Goal: Information Seeking & Learning: Learn about a topic

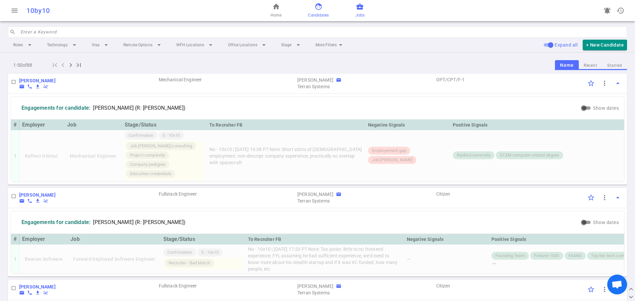
click at [360, 11] on link "business_center Jobs" at bounding box center [359, 11] width 9 height 16
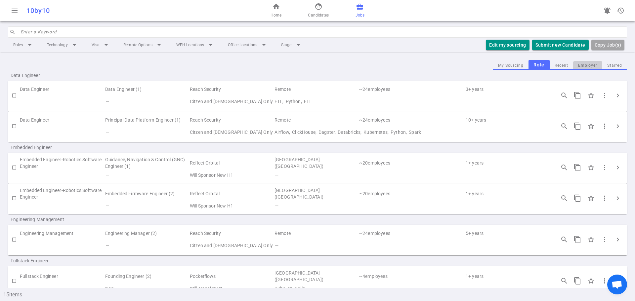
click at [589, 62] on button "Employer" at bounding box center [587, 65] width 29 height 9
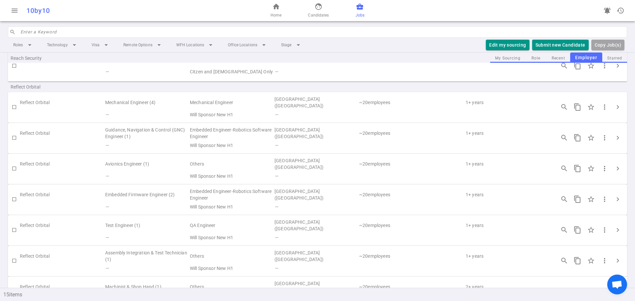
scroll to position [165, 0]
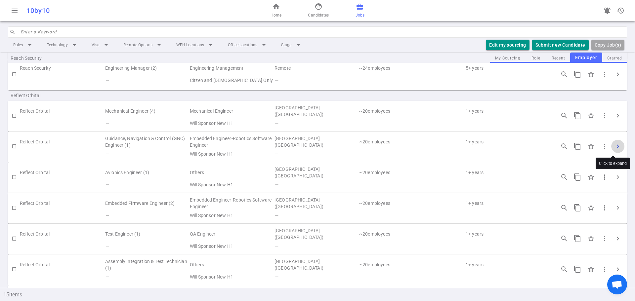
click at [614, 145] on span "chevron_right" at bounding box center [618, 147] width 8 height 8
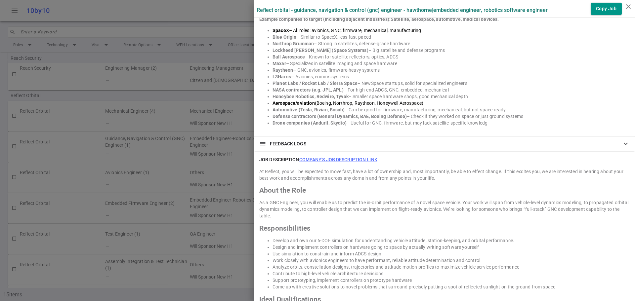
scroll to position [595, 0]
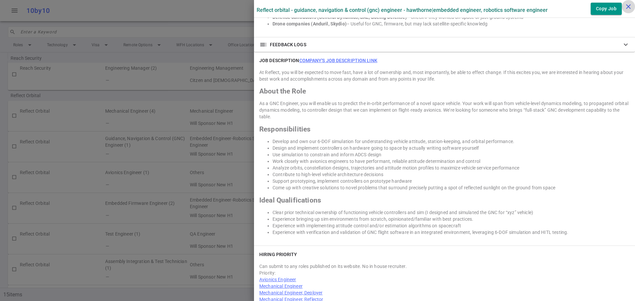
click at [625, 5] on icon "close" at bounding box center [628, 7] width 8 height 8
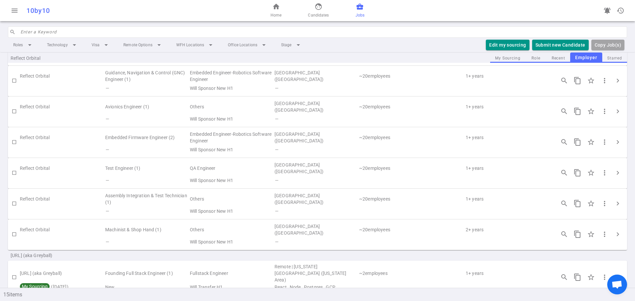
scroll to position [231, 0]
click at [611, 202] on button "chevron_right" at bounding box center [617, 203] width 13 height 13
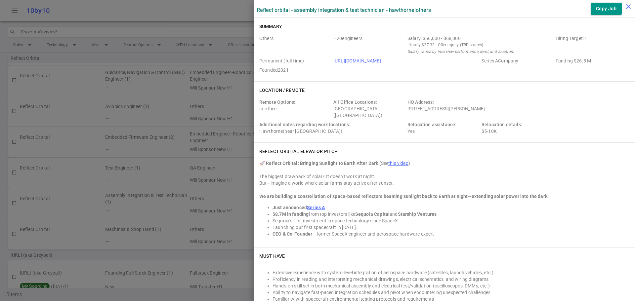
click at [630, 8] on icon "close" at bounding box center [628, 7] width 8 height 8
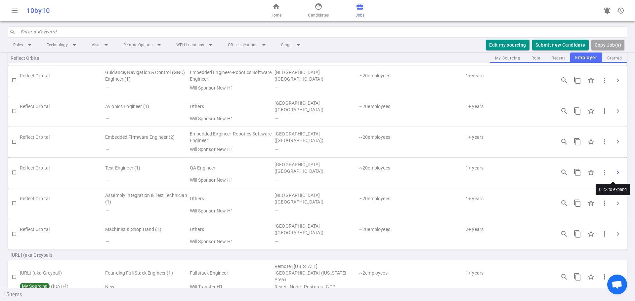
click at [616, 174] on span "chevron_right" at bounding box center [618, 173] width 8 height 8
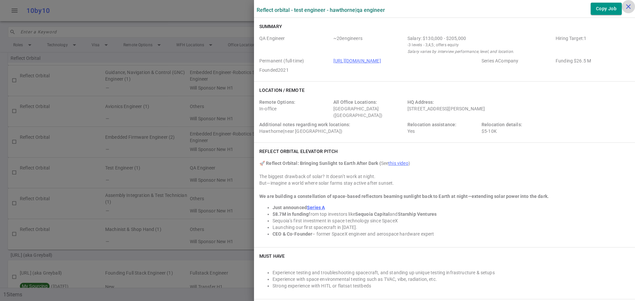
click at [629, 7] on icon "close" at bounding box center [628, 7] width 8 height 8
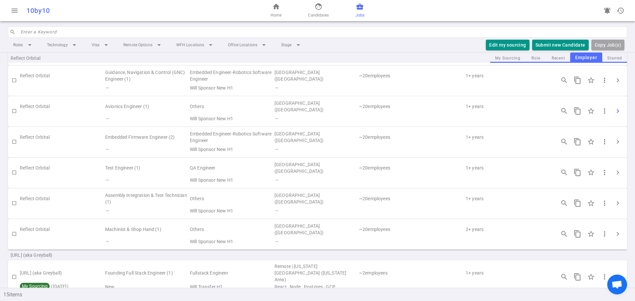
click at [614, 113] on span "chevron_right" at bounding box center [618, 111] width 8 height 8
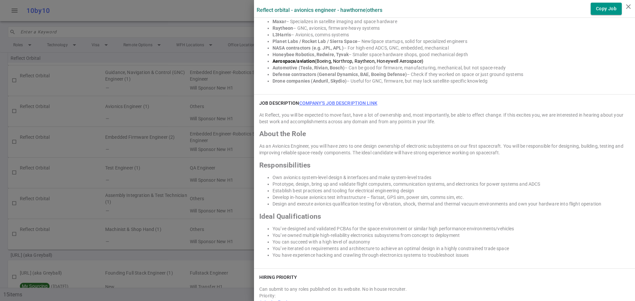
scroll to position [595, 0]
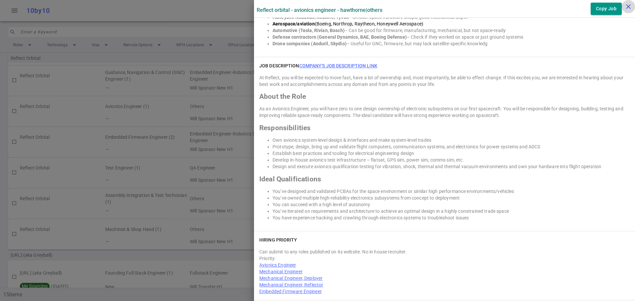
click at [626, 6] on icon "close" at bounding box center [628, 7] width 8 height 8
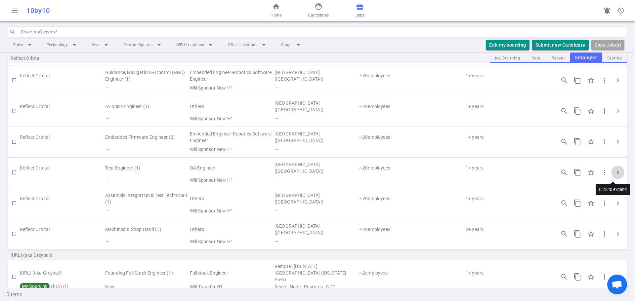
click at [614, 170] on span "chevron_right" at bounding box center [618, 173] width 8 height 8
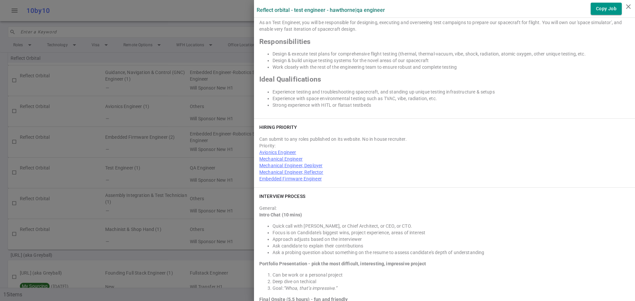
scroll to position [562, 0]
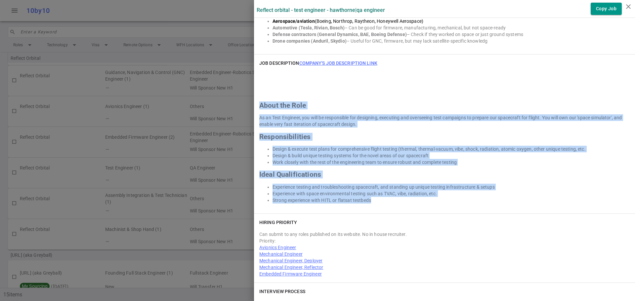
drag, startPoint x: 252, startPoint y: 96, endPoint x: 452, endPoint y: 197, distance: 223.7
click at [452, 197] on div "JOB DESCRIPTION Company's job description link About the Role As an Test Engine…" at bounding box center [444, 134] width 381 height 159
copy div "About the Role As an Test Engineer, you will be responsible for designing, exec…"
click at [627, 3] on icon "close" at bounding box center [628, 7] width 8 height 8
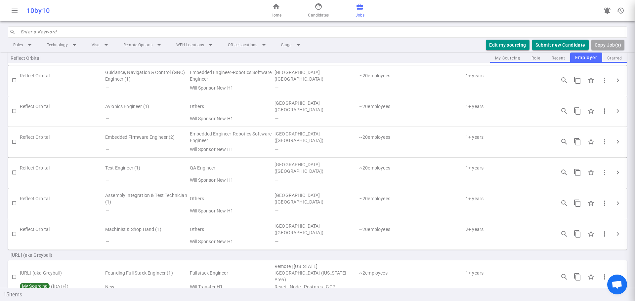
scroll to position [0, 0]
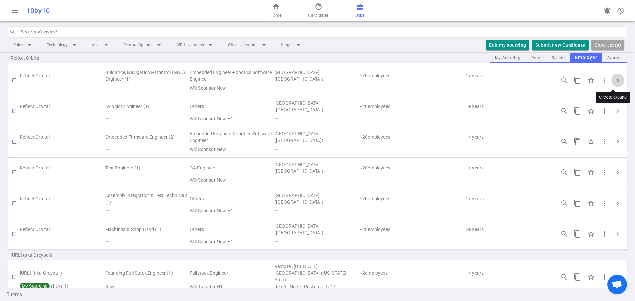
click at [615, 77] on span "chevron_right" at bounding box center [618, 80] width 8 height 8
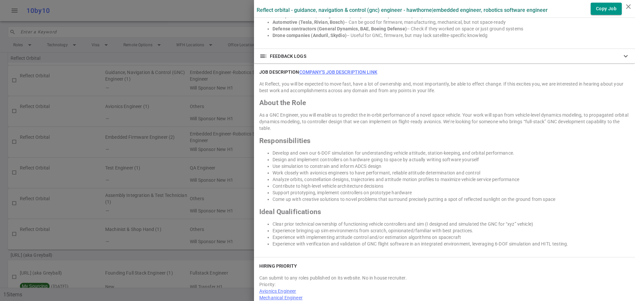
scroll to position [595, 0]
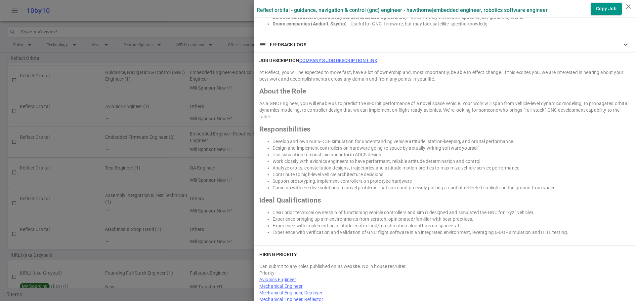
drag, startPoint x: 255, startPoint y: 86, endPoint x: 531, endPoint y: 213, distance: 303.2
click at [584, 226] on div "JOB DESCRIPTION Company's job description link At Reflect, you will be expected…" at bounding box center [444, 149] width 381 height 194
copy div "Lorem ips Dolo Si a CON Adipisci, eli sedd eiusmo te in utlabor etd ma-aliqu en…"
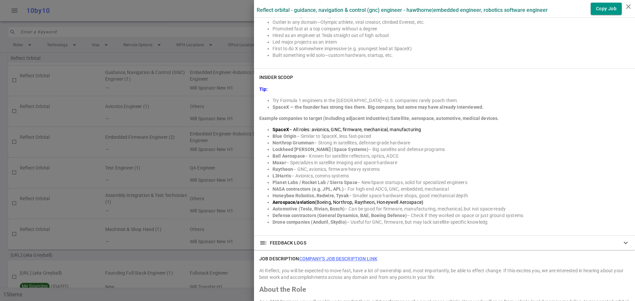
scroll to position [496, 0]
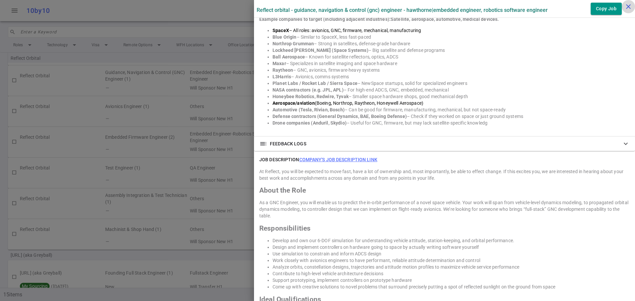
click at [628, 4] on icon "close" at bounding box center [628, 7] width 8 height 8
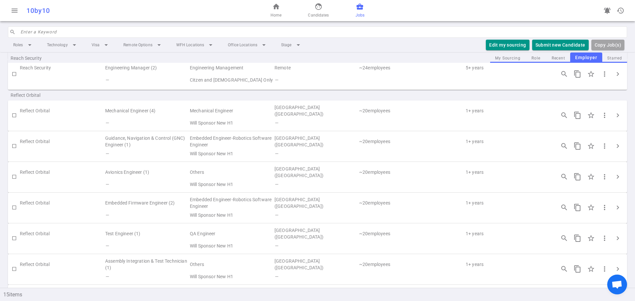
scroll to position [165, 0]
click at [614, 117] on span "chevron_right" at bounding box center [618, 116] width 8 height 8
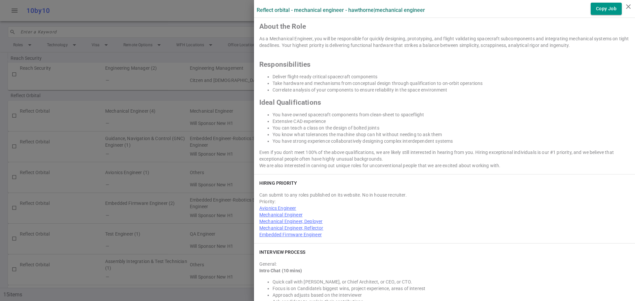
scroll to position [595, 0]
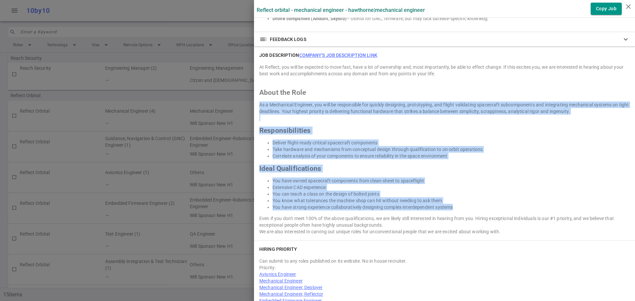
drag, startPoint x: 252, startPoint y: 98, endPoint x: 475, endPoint y: 194, distance: 242.3
click at [489, 199] on div "JOB DESCRIPTION Company's job description link At Reflect, you will be expected…" at bounding box center [444, 144] width 381 height 194
copy div "As a Mechanical Engineer, you will be responsible for quickly designing, protot…"
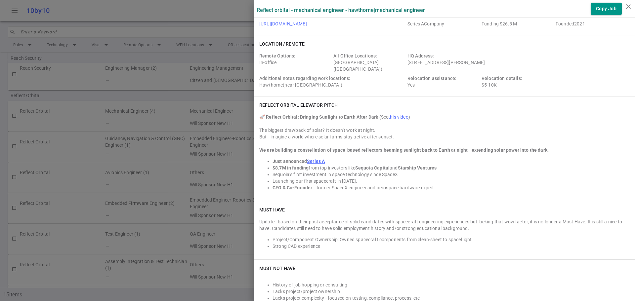
scroll to position [0, 0]
